Goal: Check status: Check status

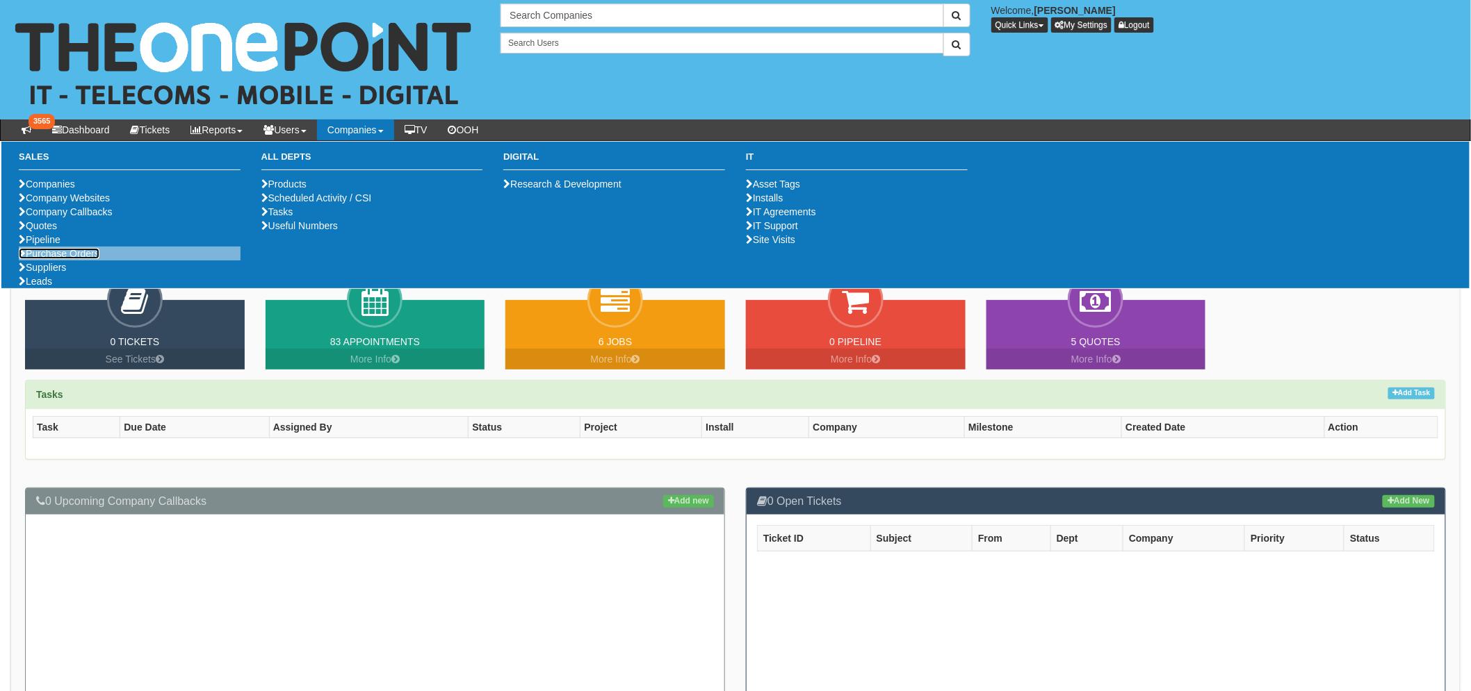
click at [43, 259] on link "Purchase Orders" at bounding box center [59, 253] width 81 height 11
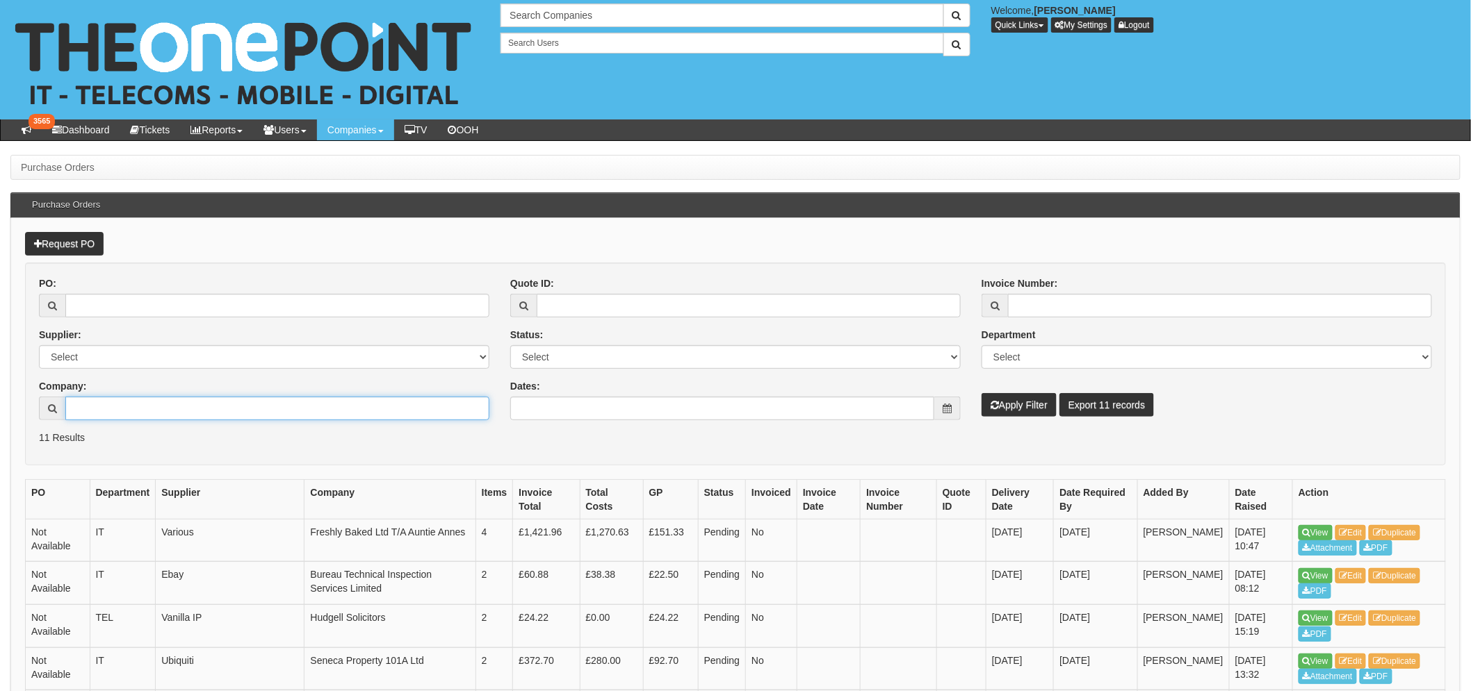
click at [90, 407] on input "Company:" at bounding box center [277, 409] width 424 height 24
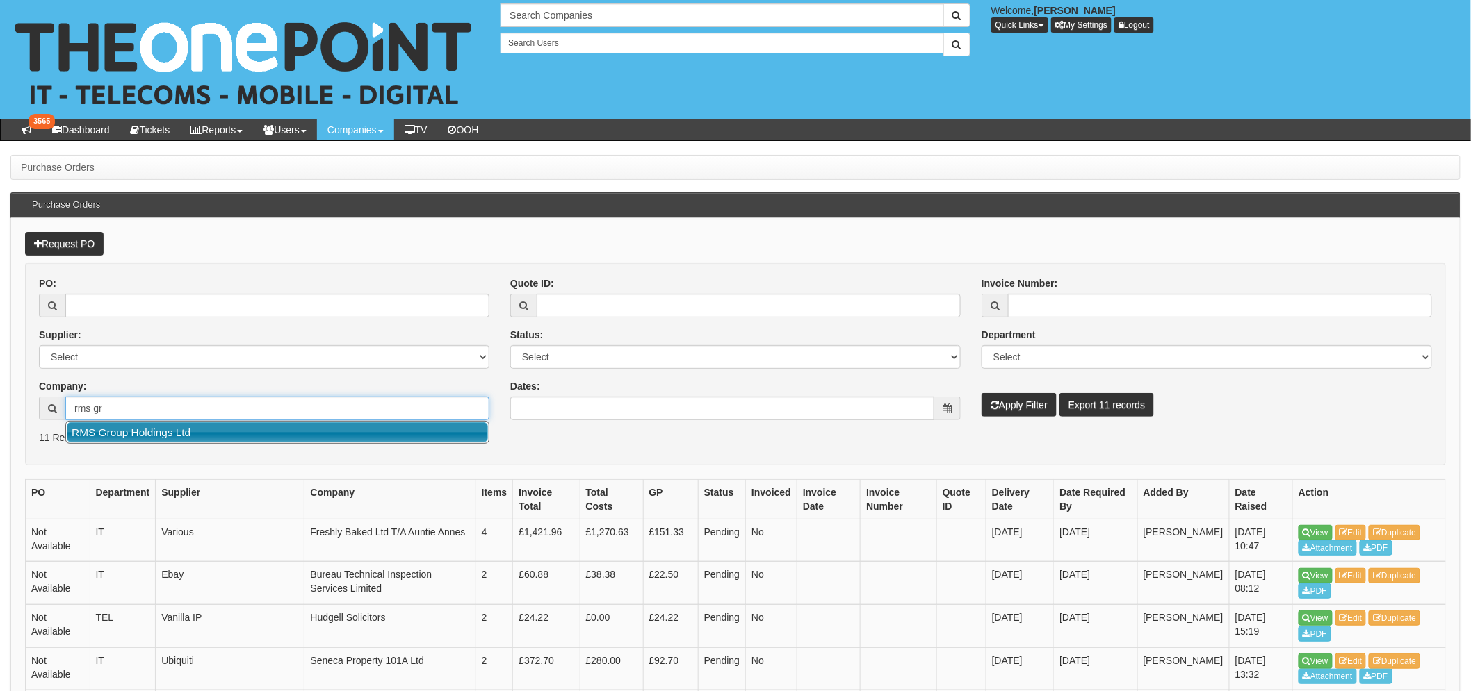
click at [183, 432] on link "RMS Group Holdings Ltd" at bounding box center [277, 433] width 421 height 20
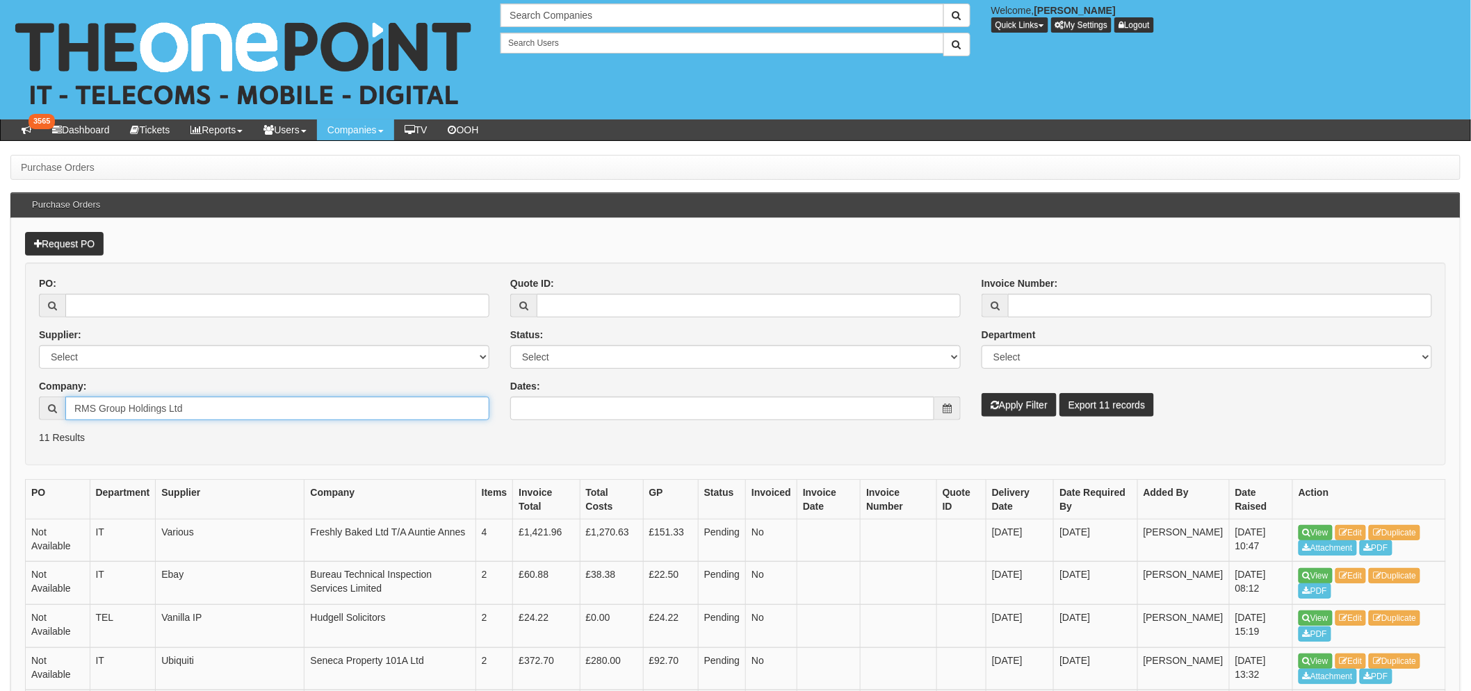
type input "RMS Group Holdings Ltd"
click at [1008, 407] on button "Apply Filter" at bounding box center [1018, 405] width 75 height 24
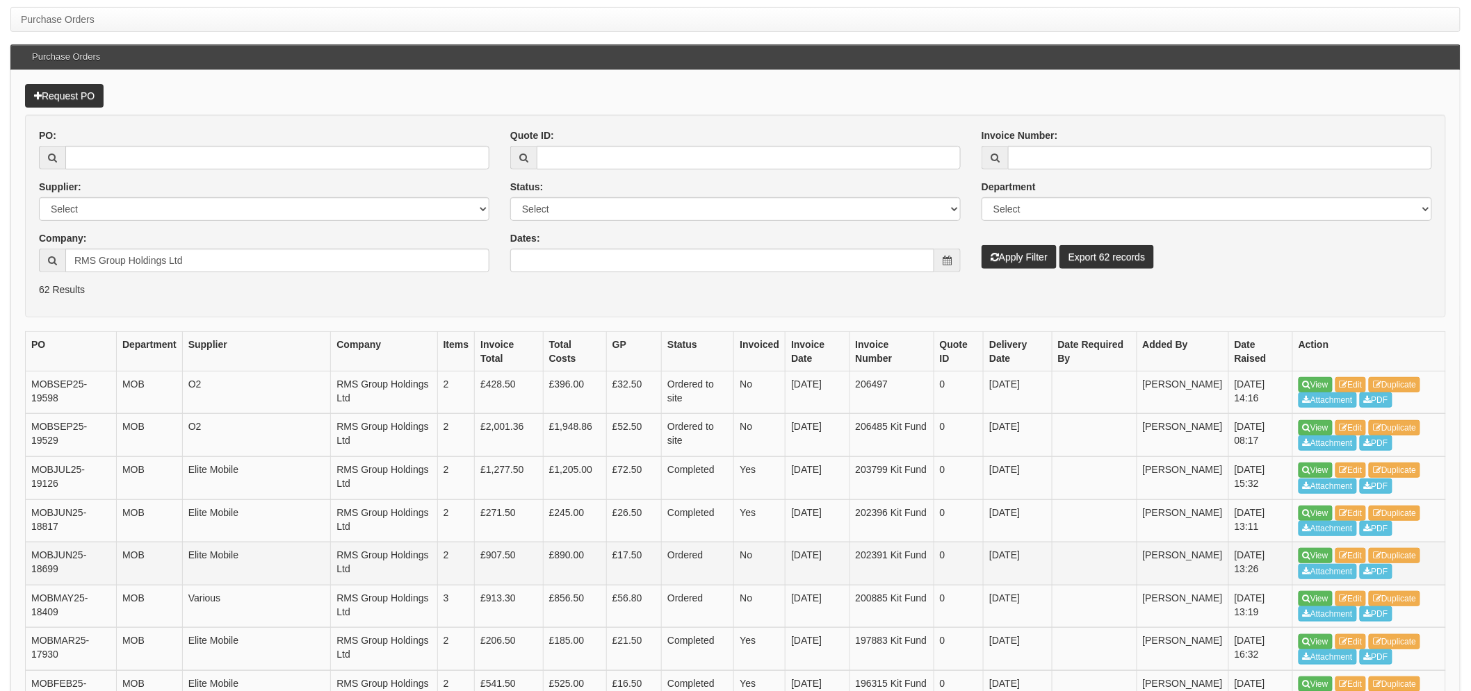
scroll to position [154, 0]
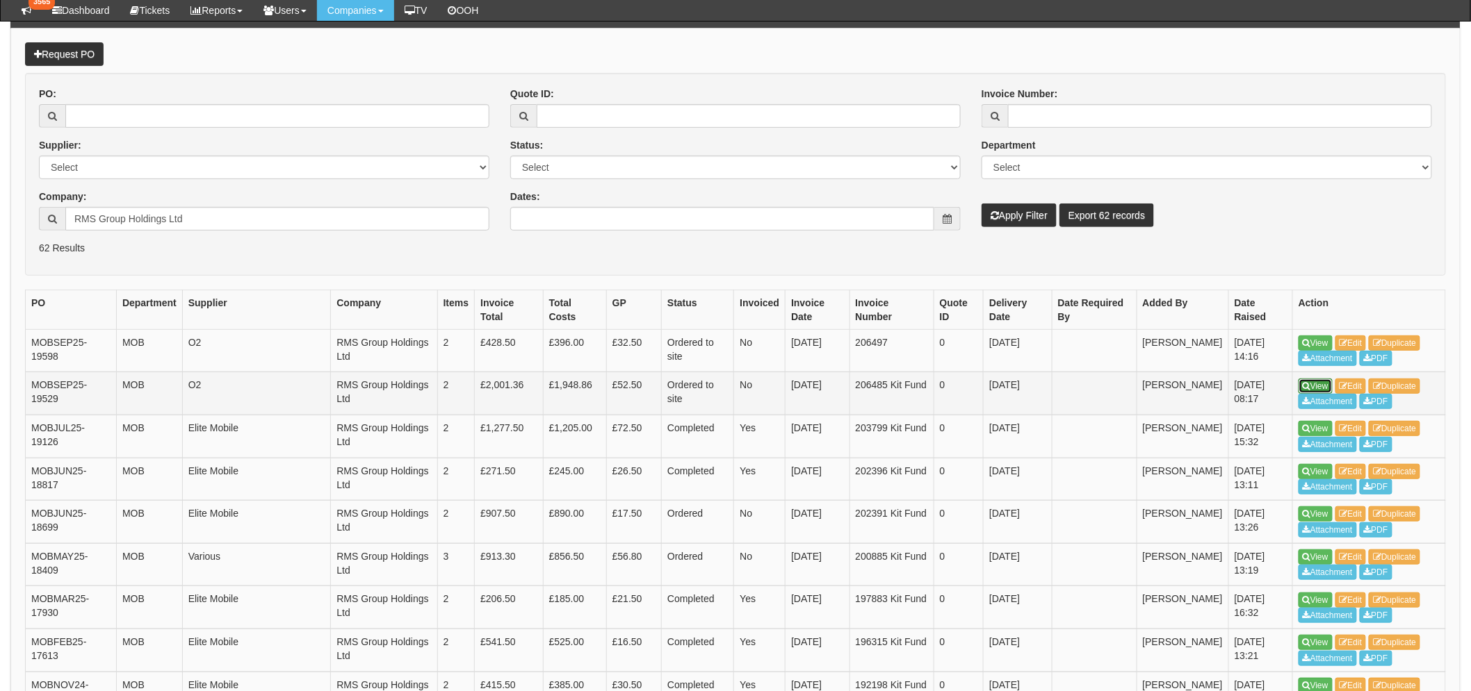
click at [1317, 381] on link "View" at bounding box center [1315, 386] width 34 height 15
